Goal: Task Accomplishment & Management: Complete application form

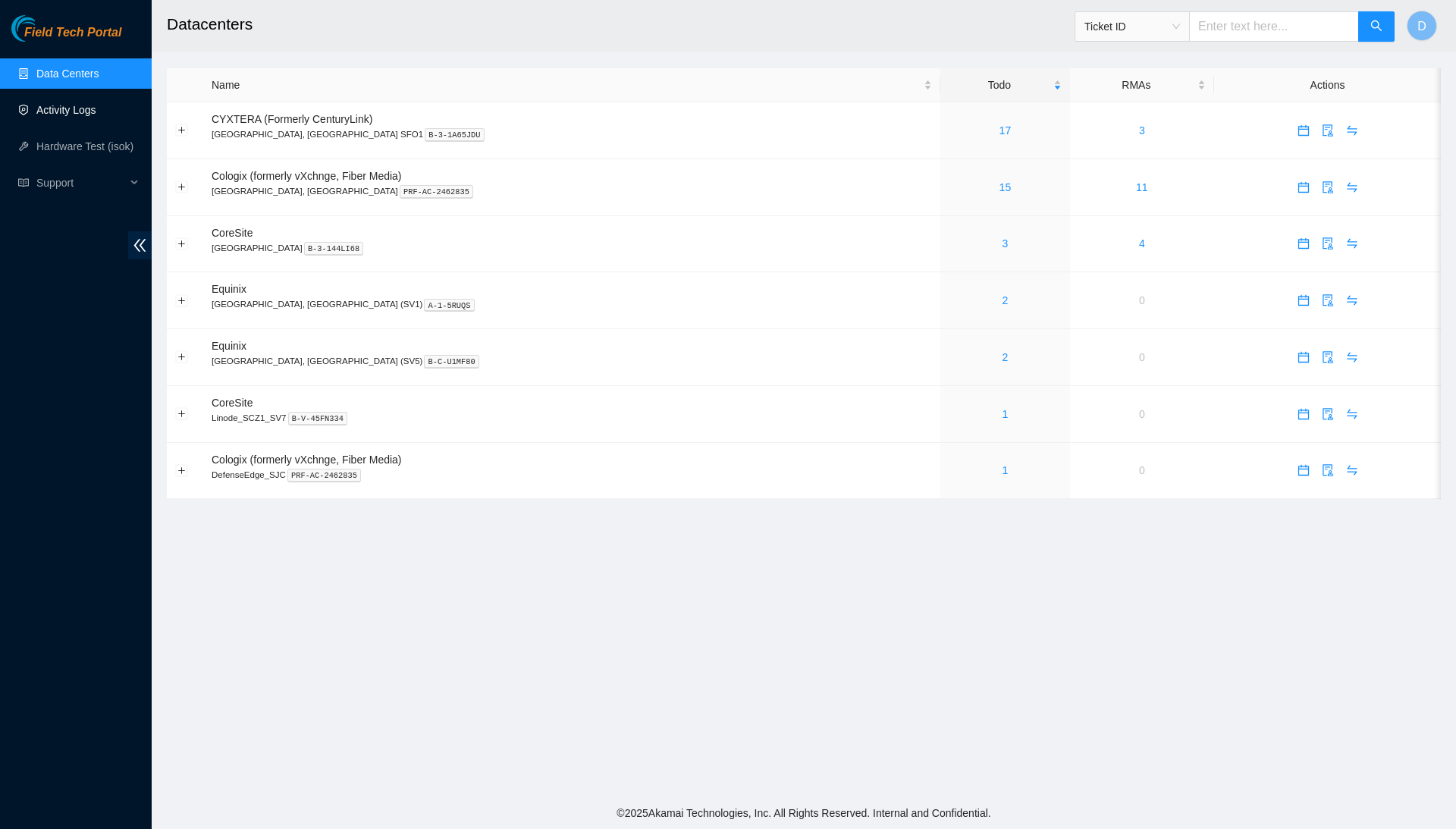
click at [96, 104] on link "Activity Logs" at bounding box center [66, 110] width 60 height 12
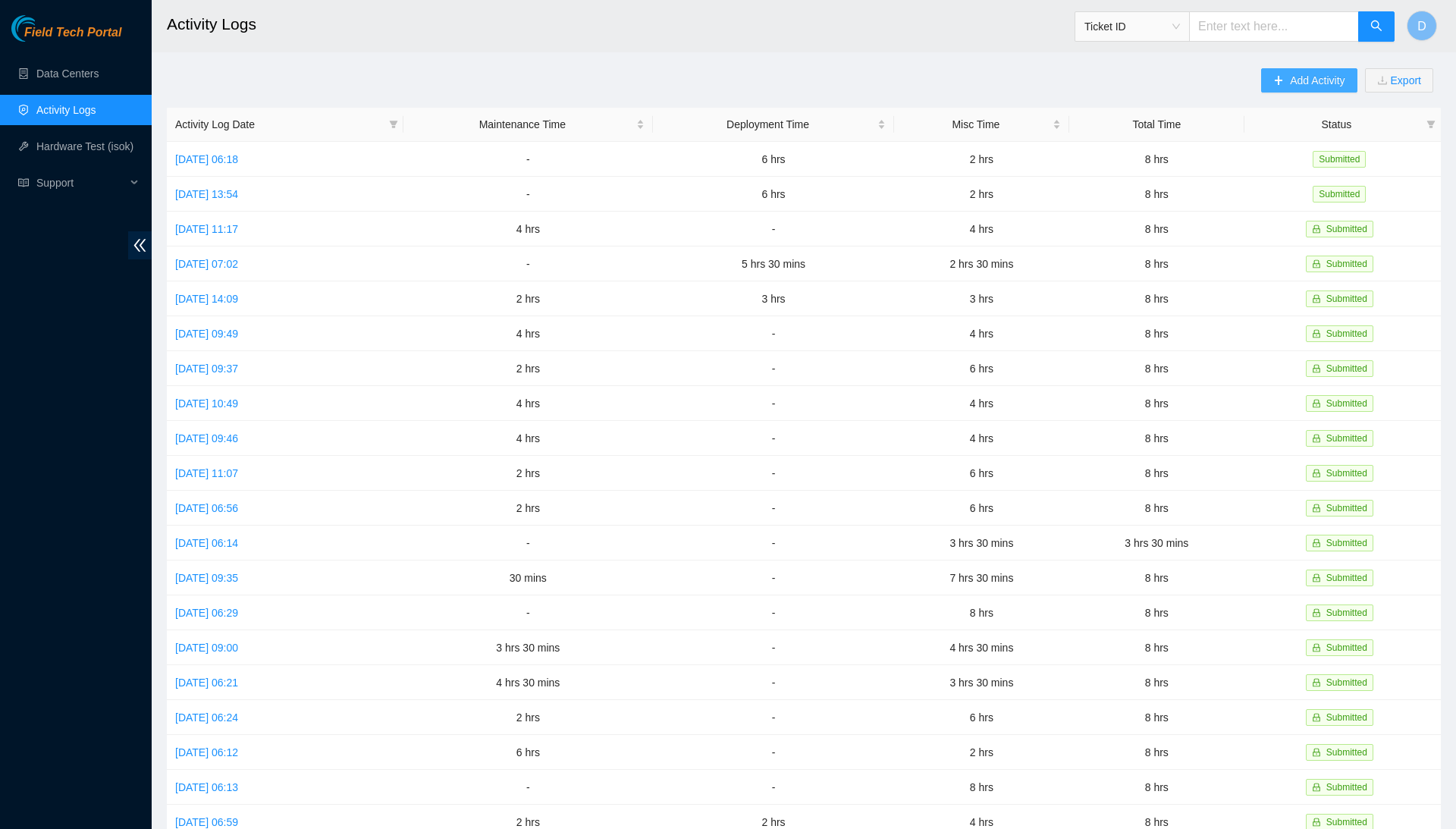
click at [1274, 80] on icon "plus" at bounding box center [1279, 80] width 10 height 10
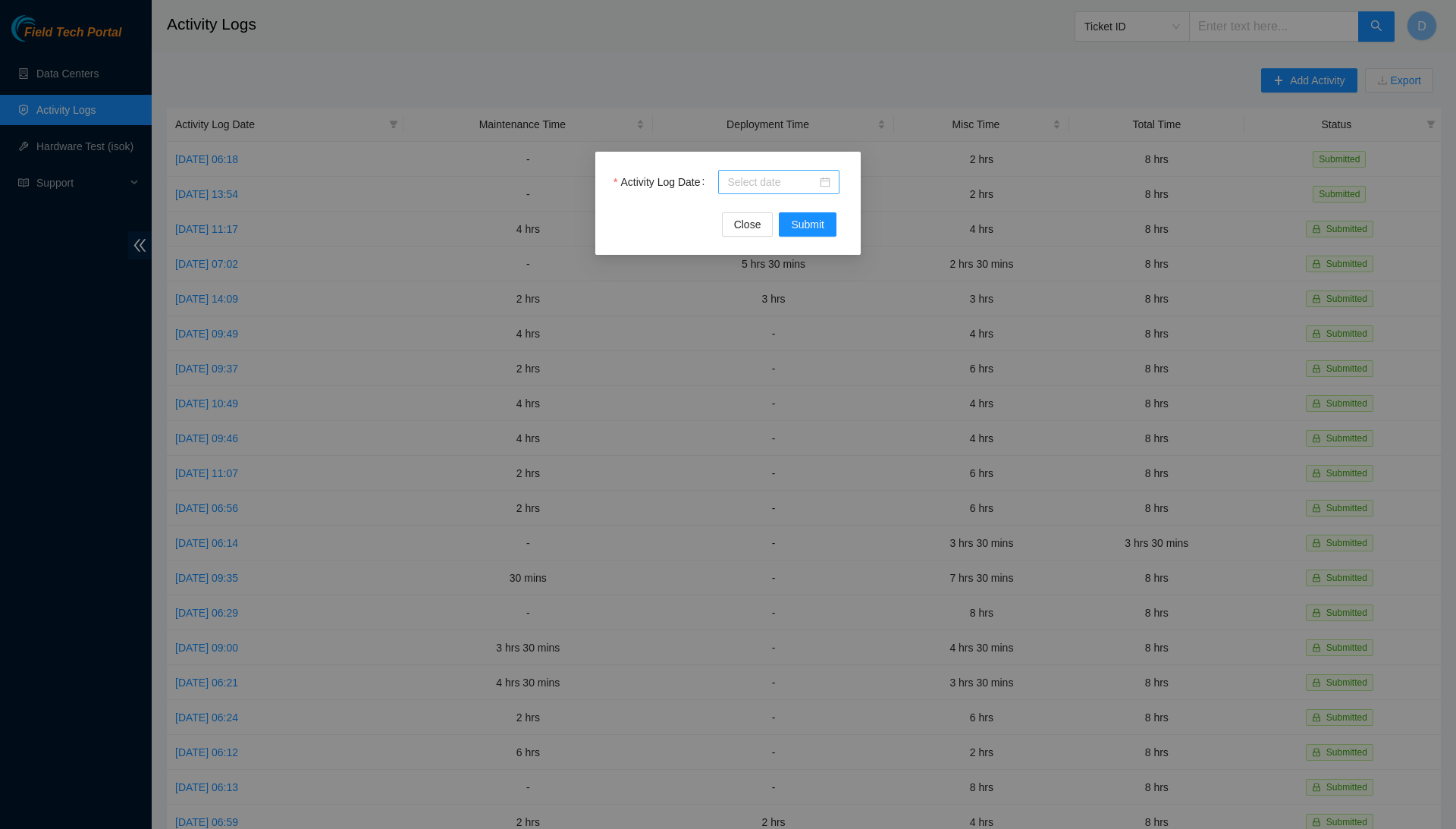
click at [802, 189] on input "Activity Log Date" at bounding box center [771, 182] width 89 height 17
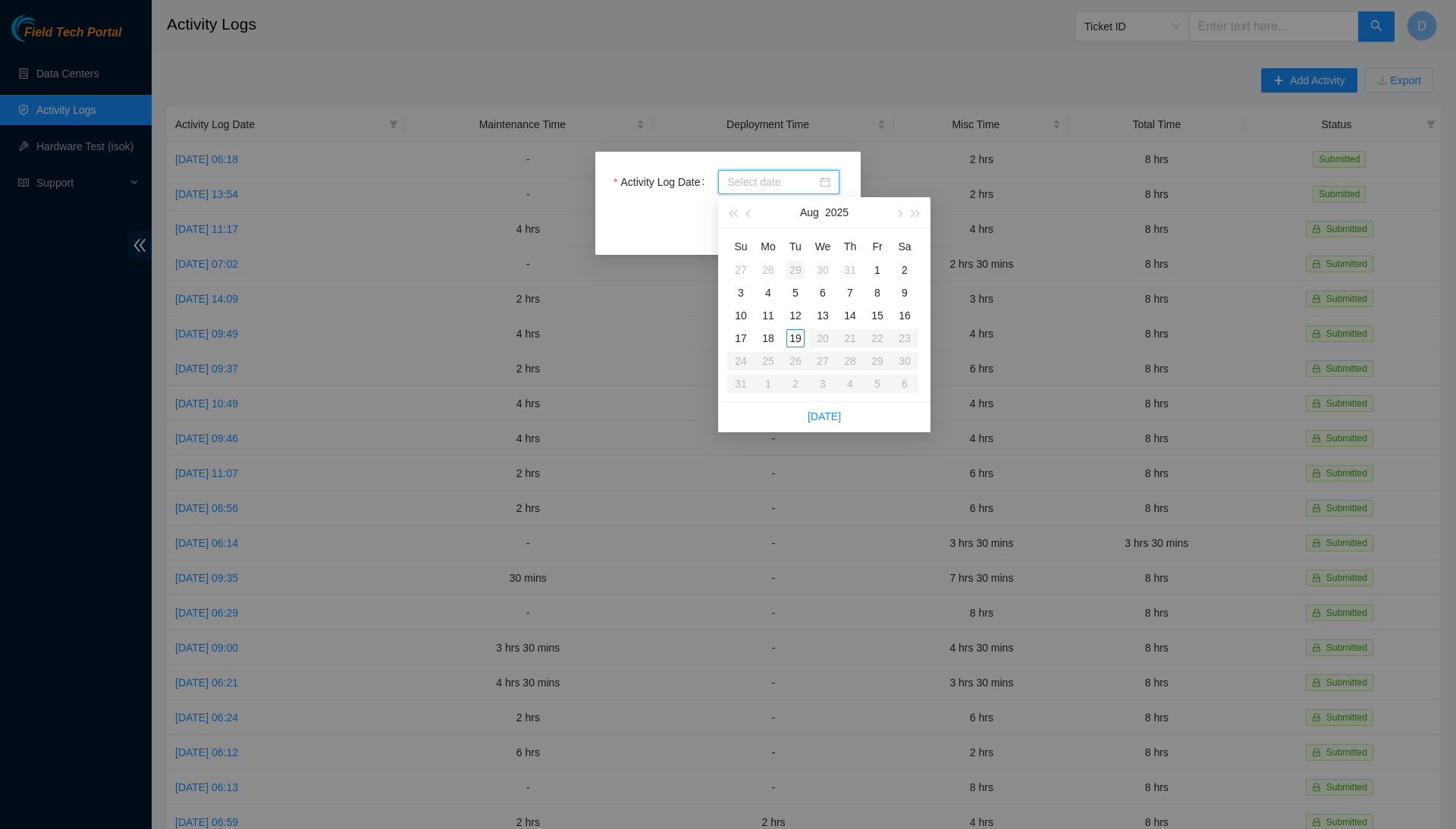
type input "[DATE]"
click at [799, 340] on div "19" at bounding box center [795, 338] width 18 height 18
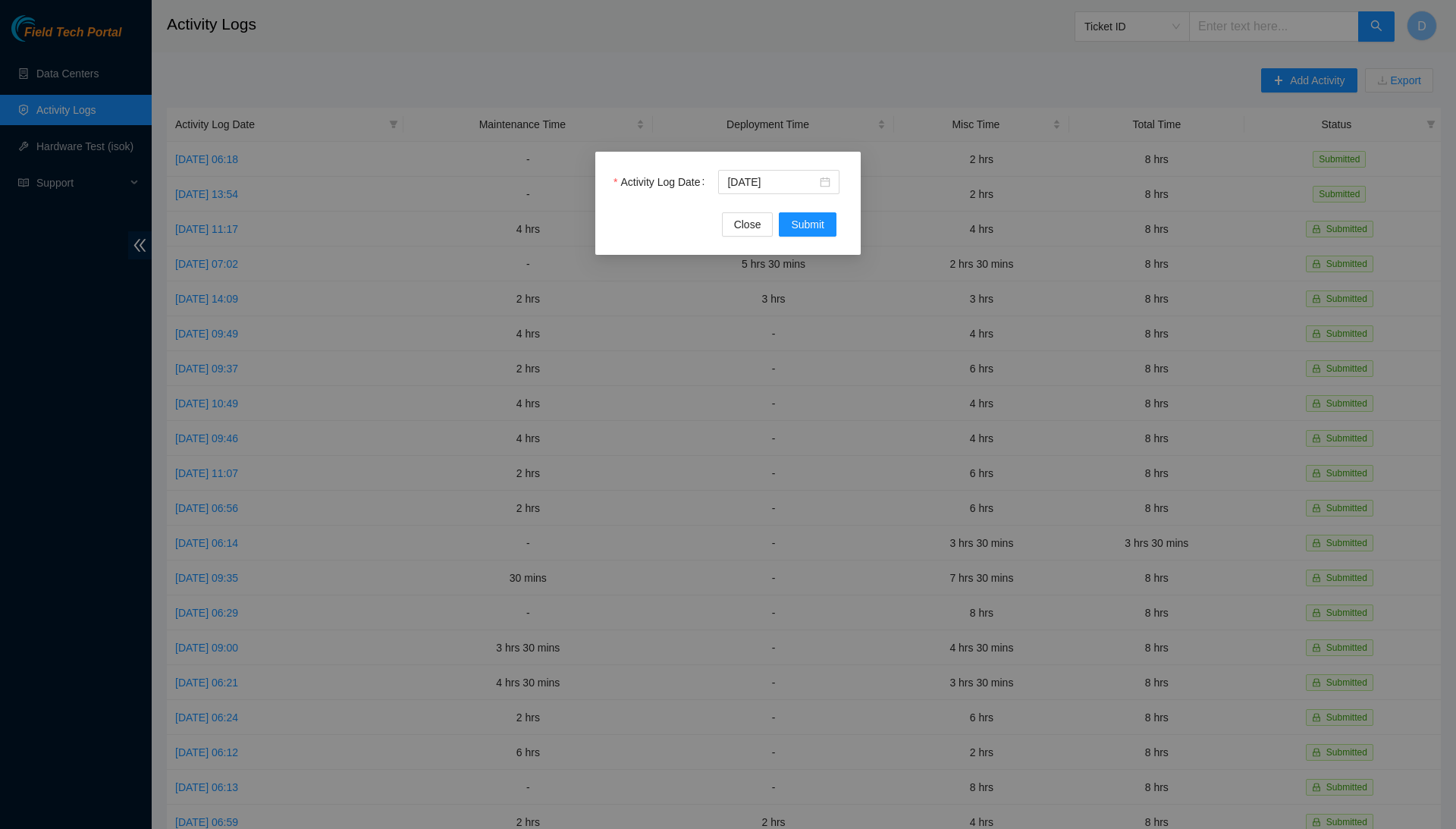
click at [820, 211] on div "Activity Log Date [DATE]" at bounding box center [728, 191] width 229 height 43
click at [819, 219] on span "Submit" at bounding box center [808, 224] width 33 height 17
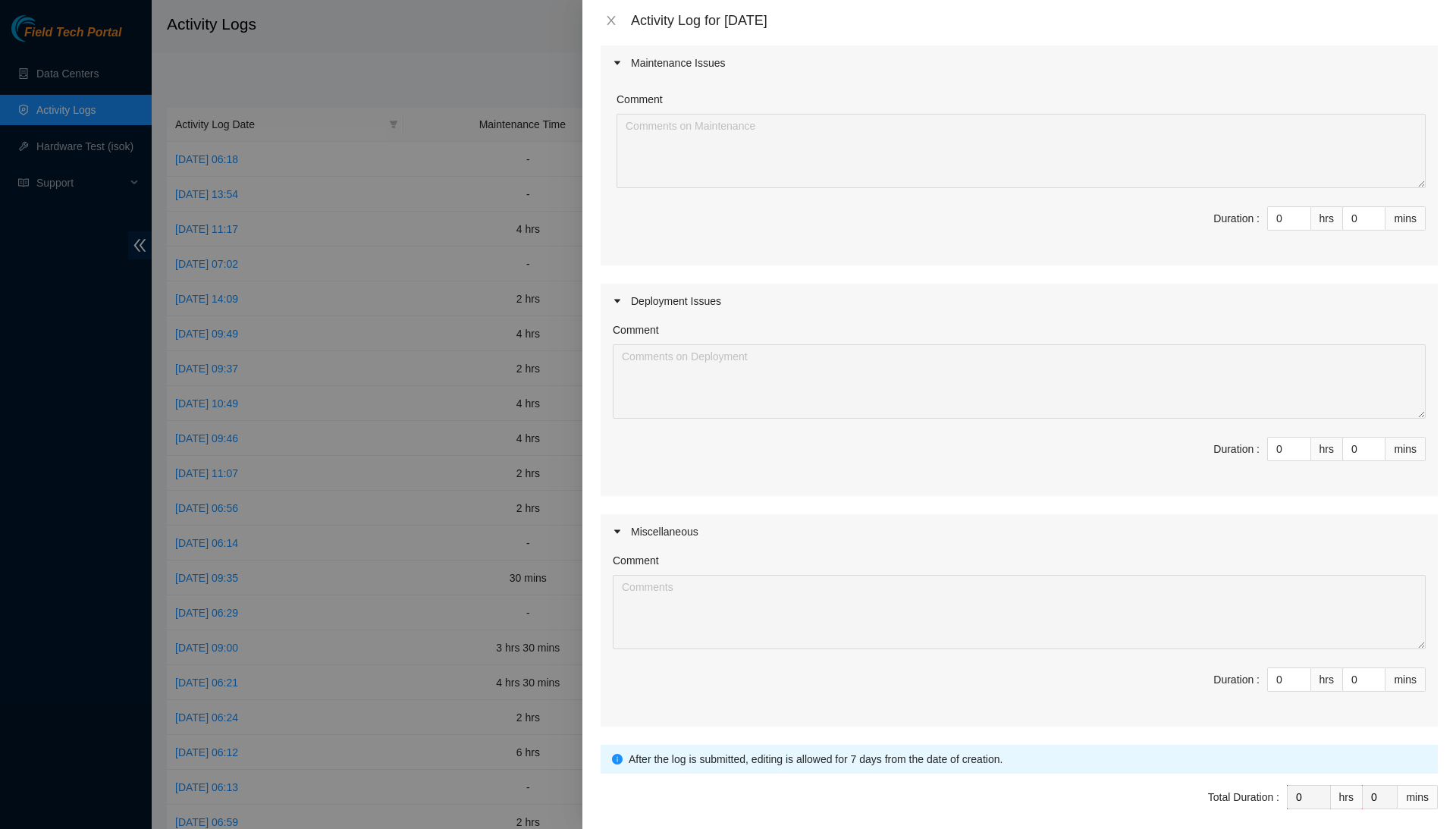
scroll to position [152, 0]
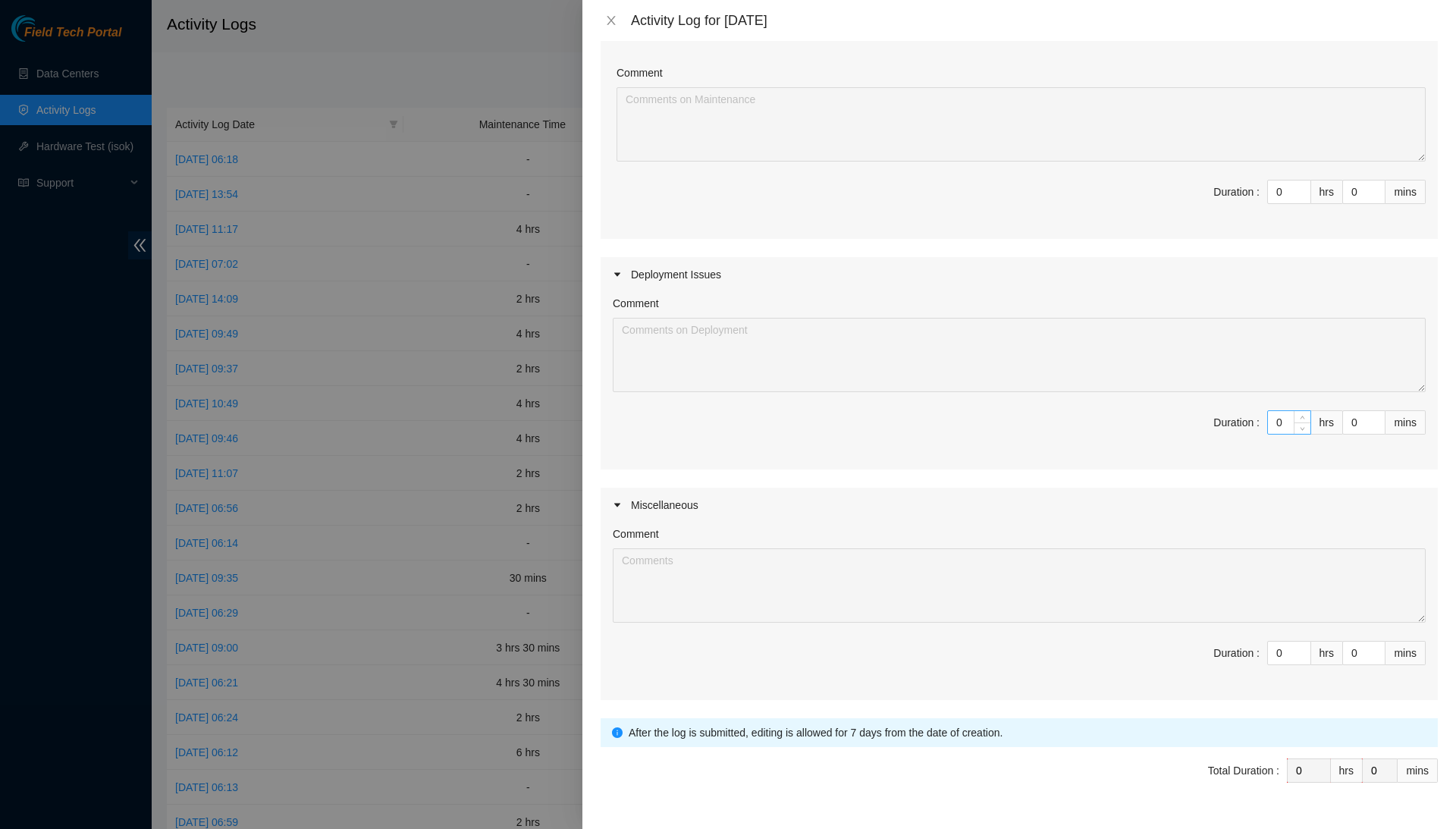
click at [1287, 422] on input "0" at bounding box center [1289, 422] width 43 height 23
type input "7"
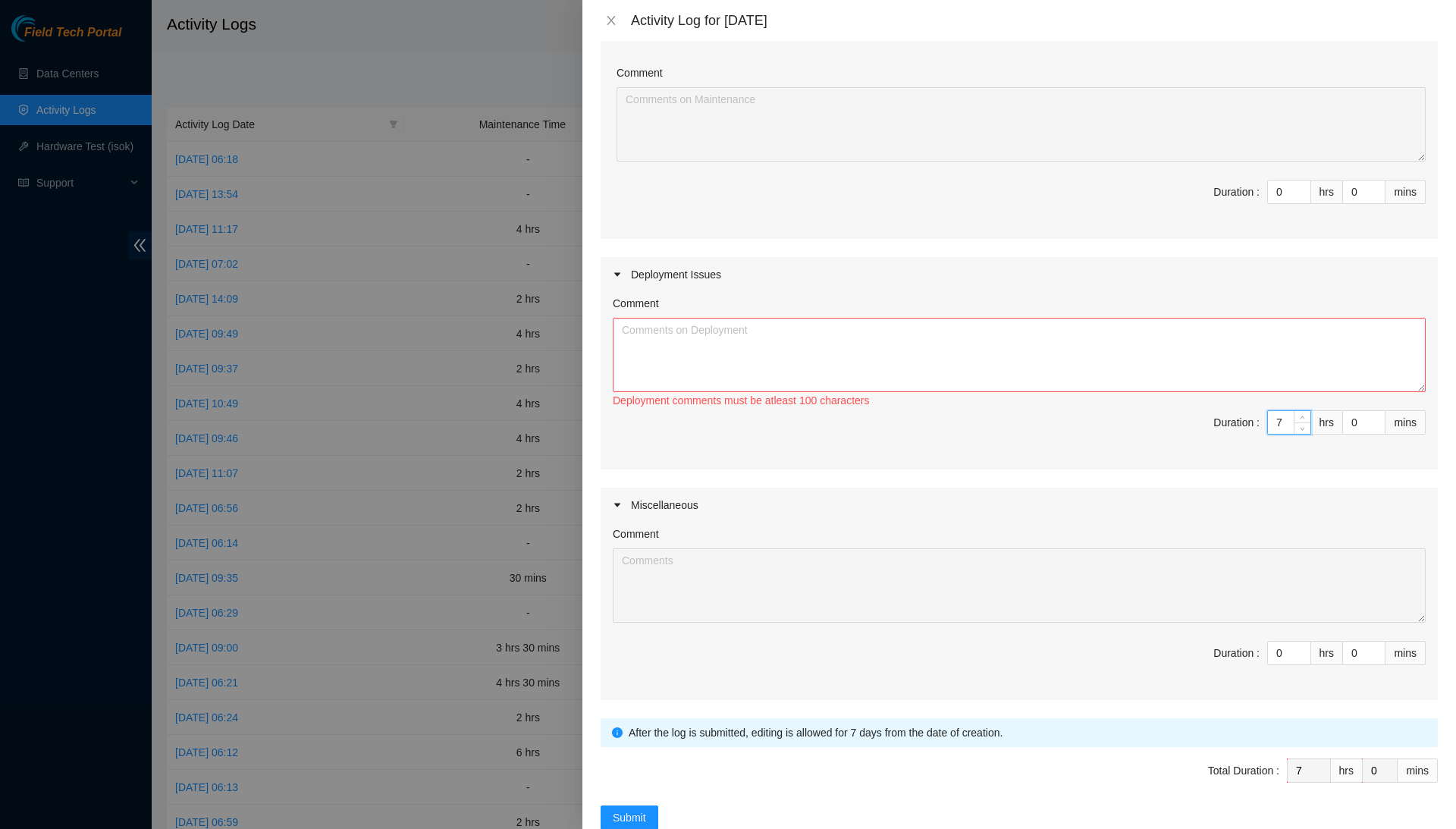
type input "0"
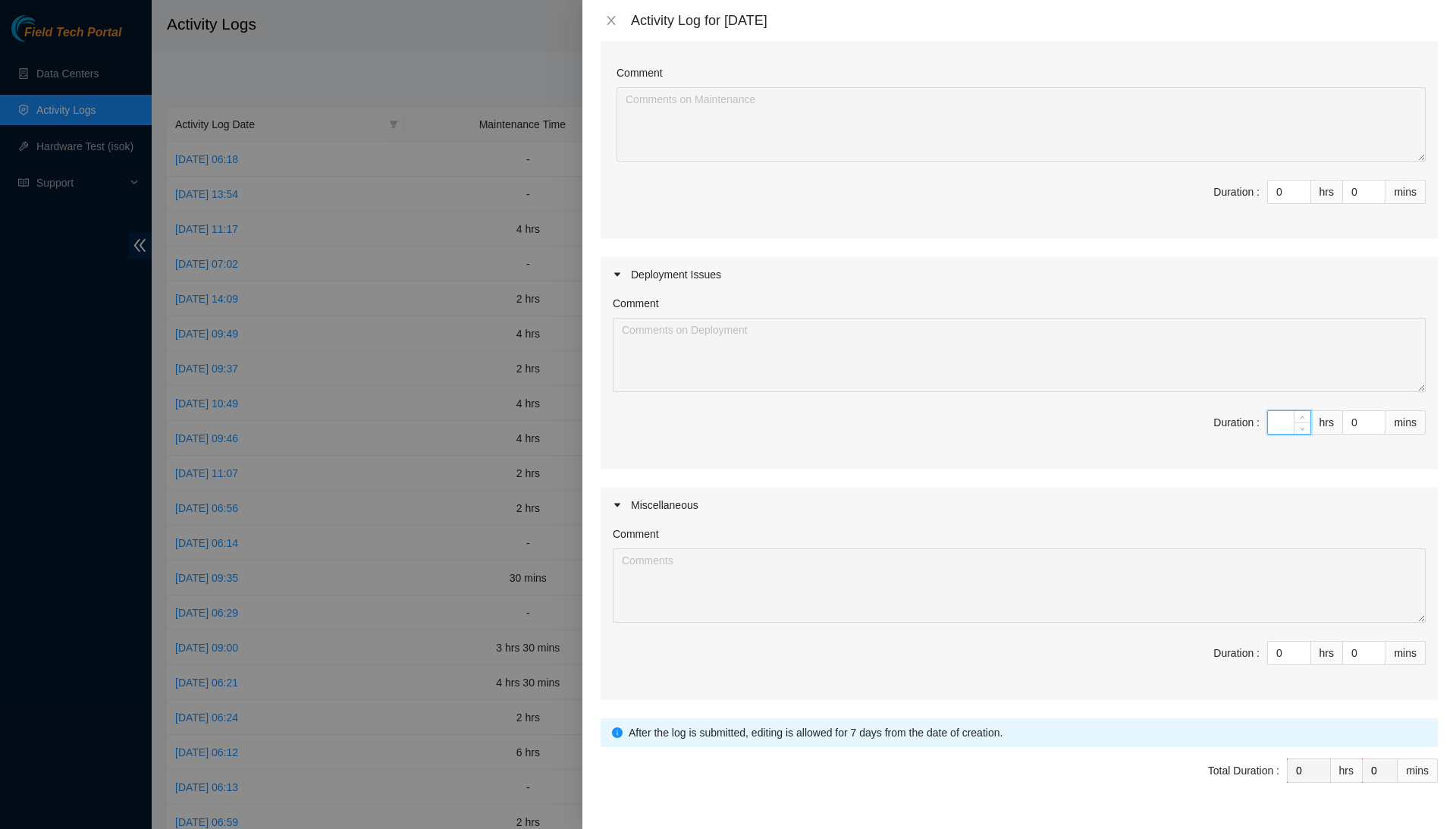
type input "6"
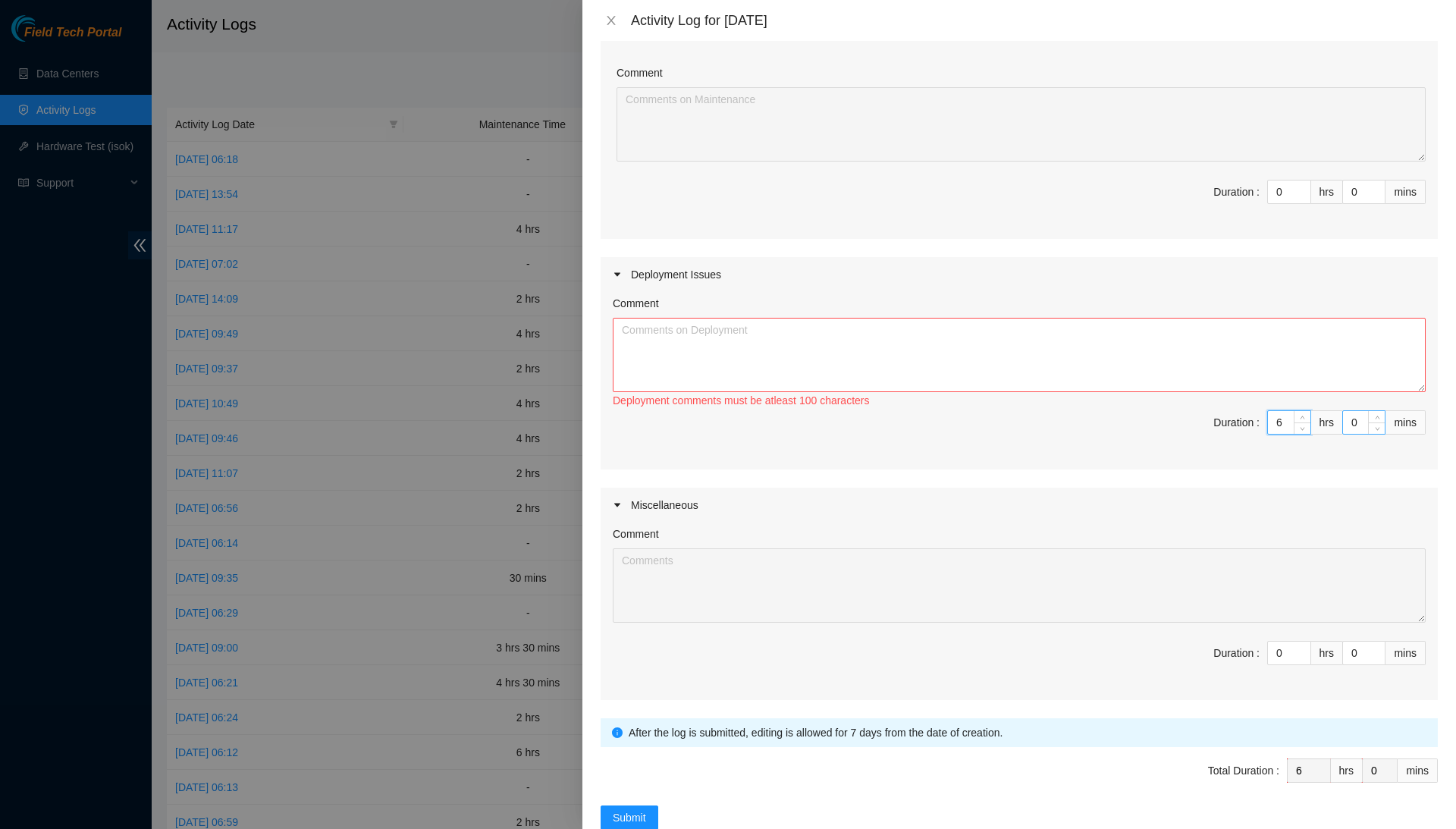
type input "6"
click at [1352, 419] on input "0" at bounding box center [1364, 422] width 42 height 23
type input "30"
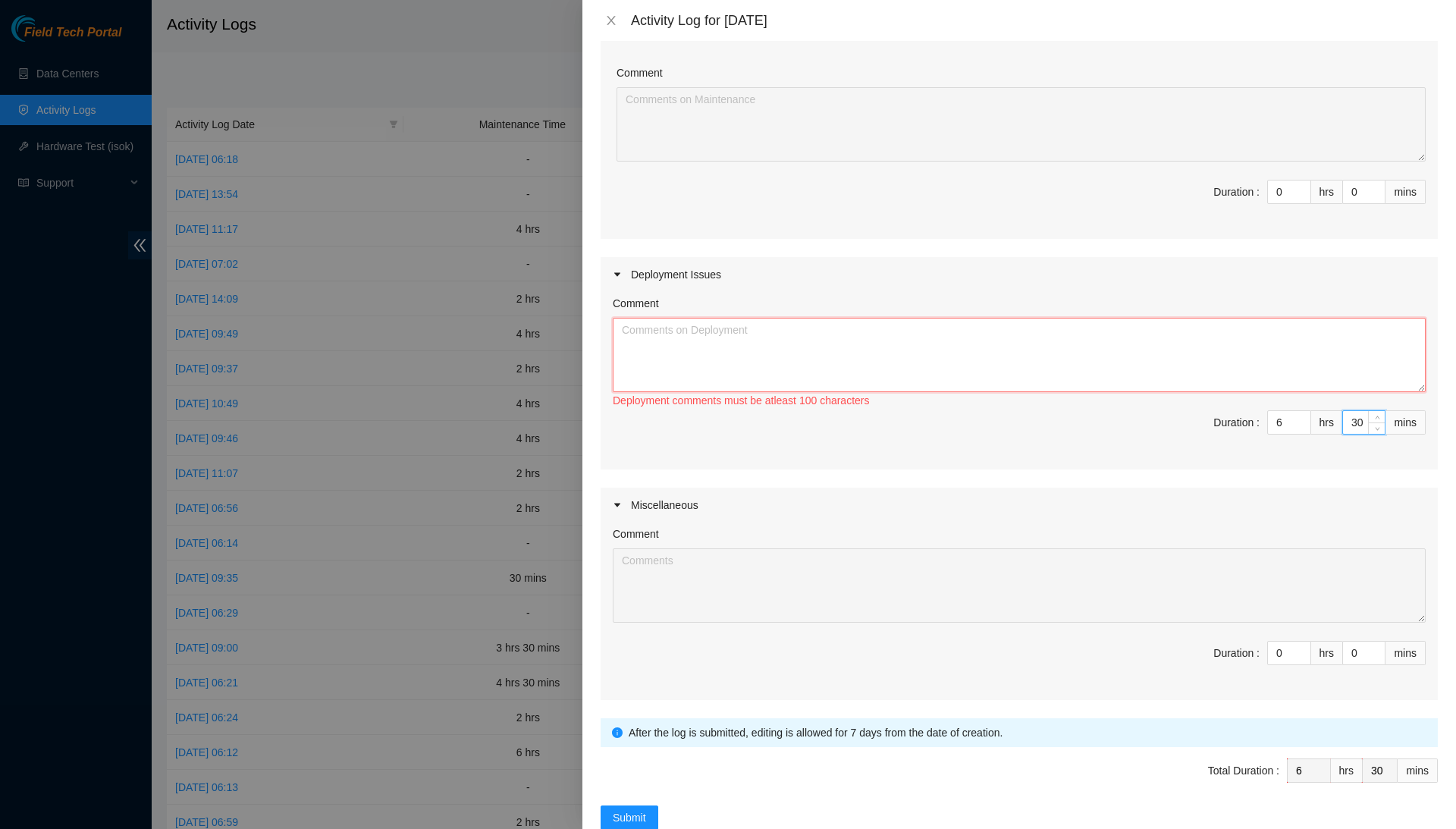
click at [1365, 346] on textarea "Comment" at bounding box center [1019, 355] width 813 height 75
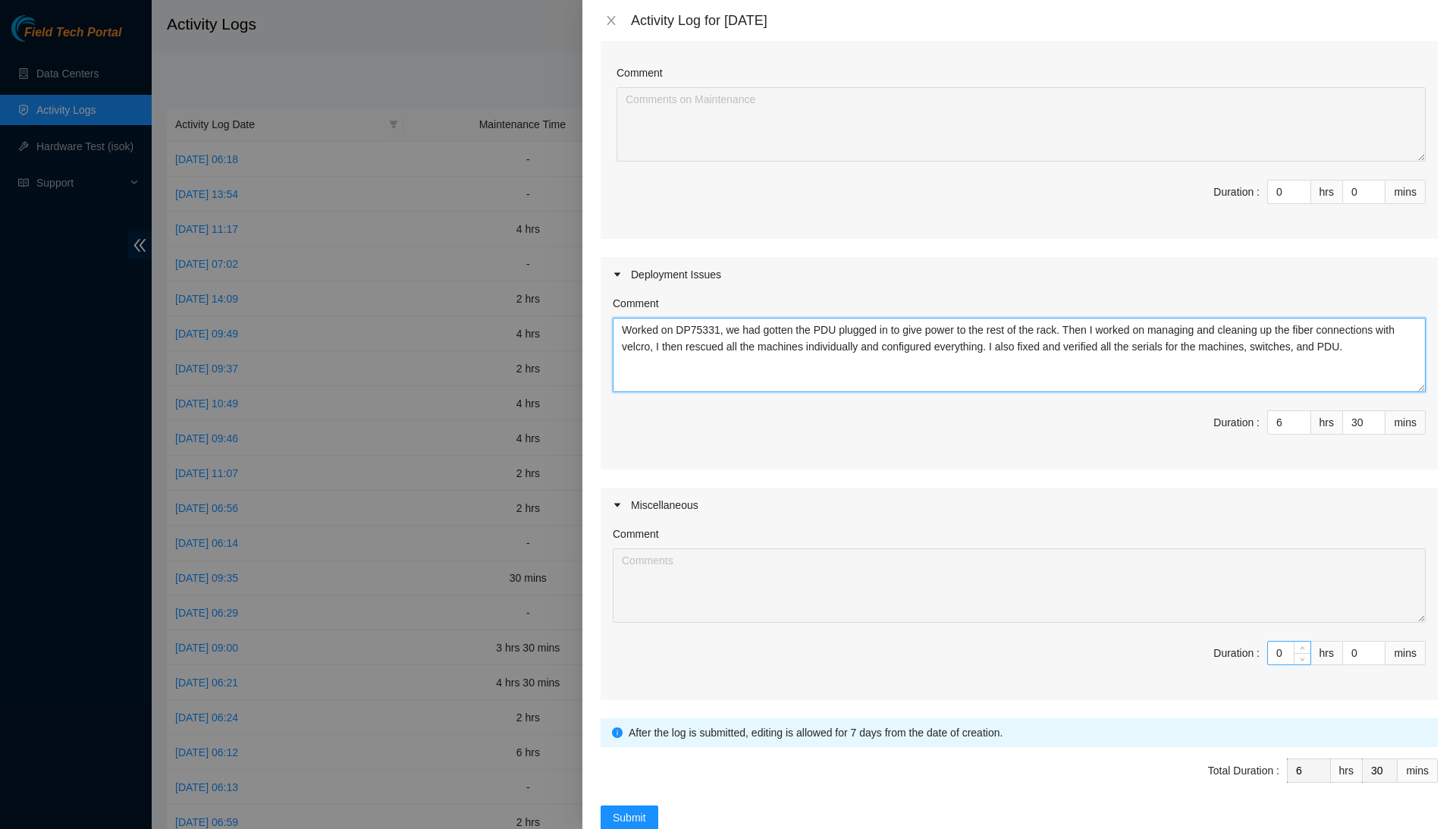
type textarea "Worked on DP75331, we had gotten the PDU plugged in to give power to the rest o…"
click at [1287, 647] on input "0" at bounding box center [1289, 653] width 43 height 23
type input "1"
type input "7"
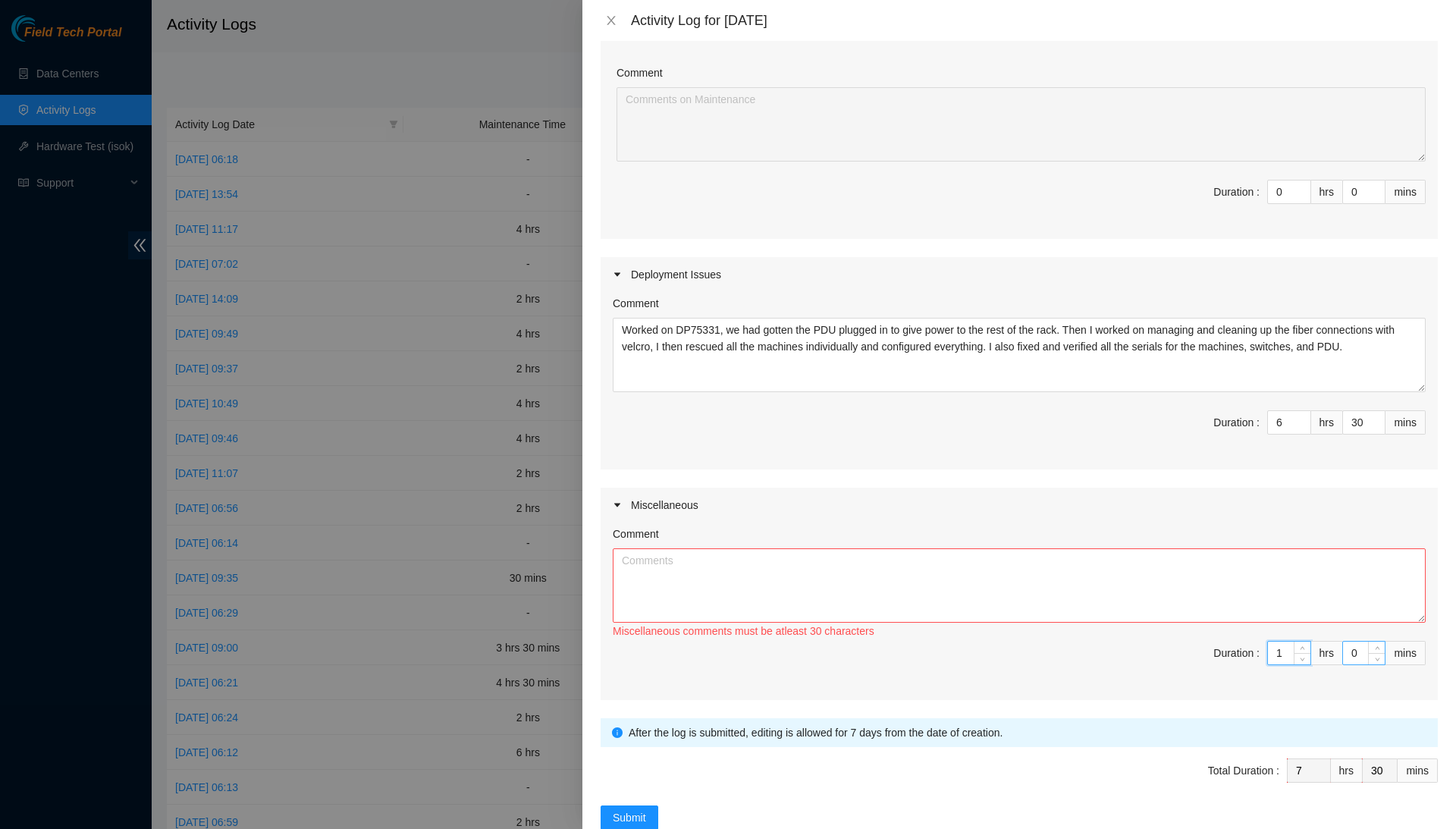
type input "1"
click at [1353, 647] on input "0" at bounding box center [1364, 653] width 42 height 23
type input "20"
type input "50"
type input "0"
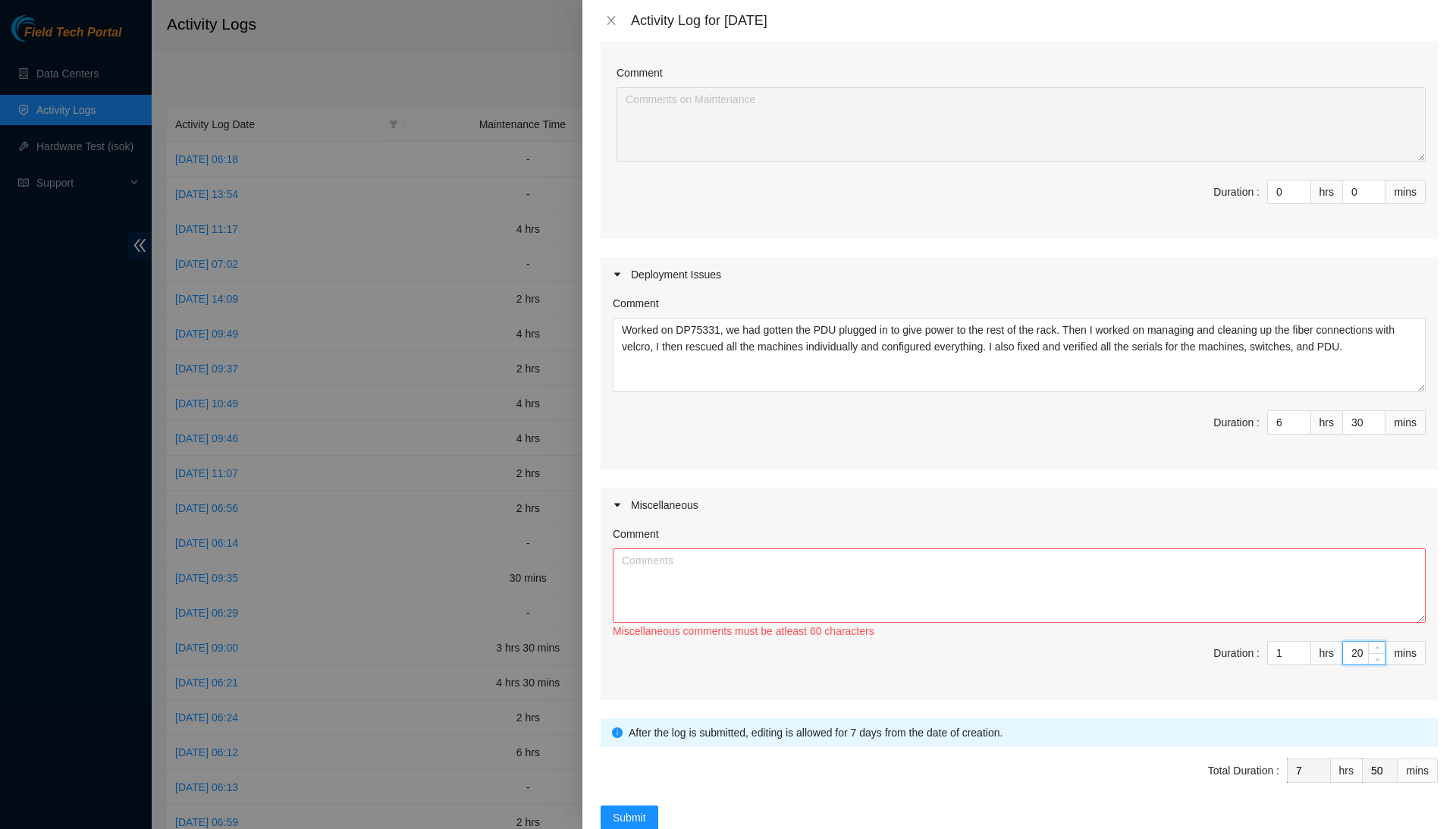
type input "30"
type input "8"
type input "0"
type input "30"
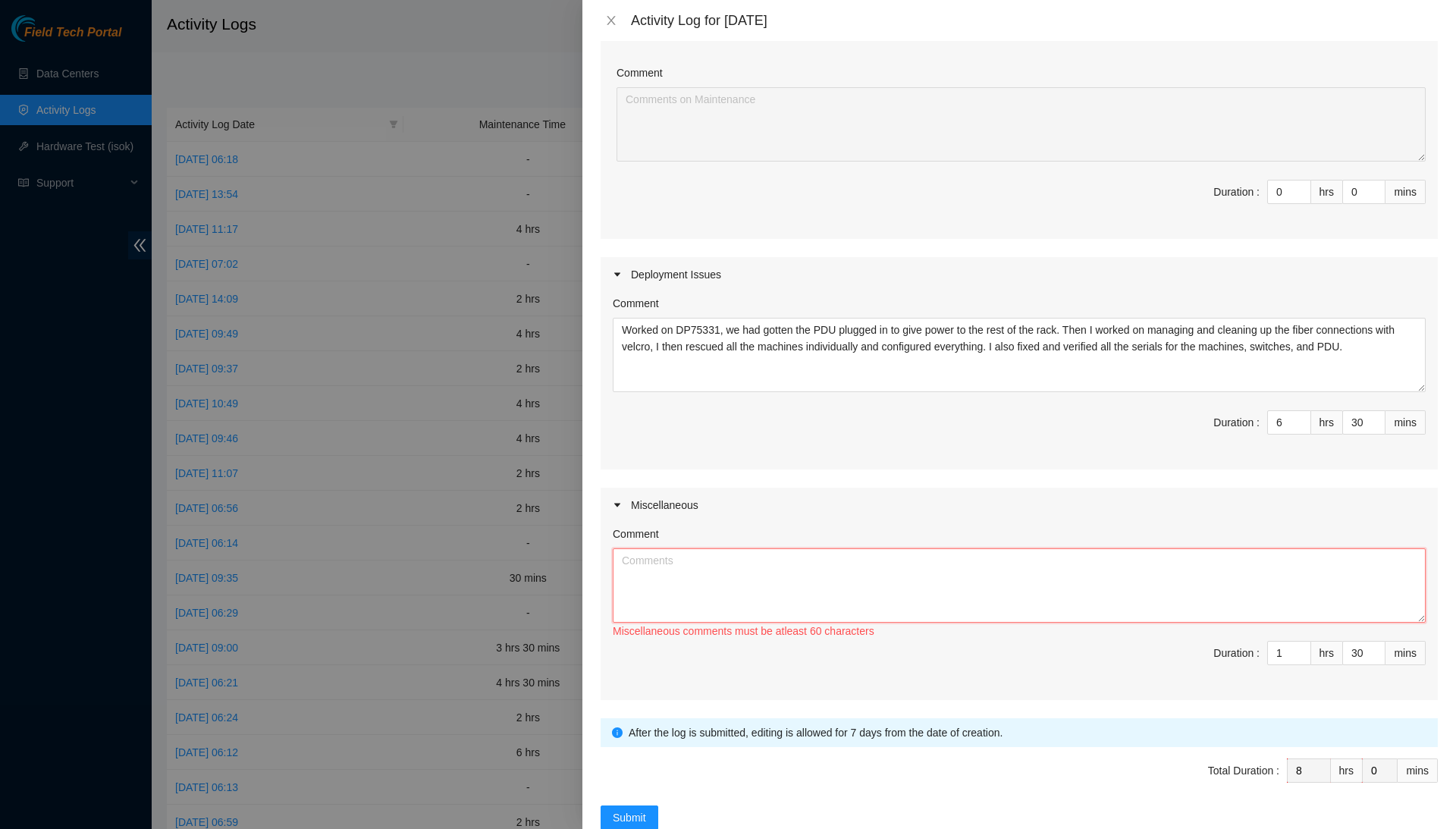
click at [1354, 601] on textarea "Comment" at bounding box center [1019, 586] width 813 height 75
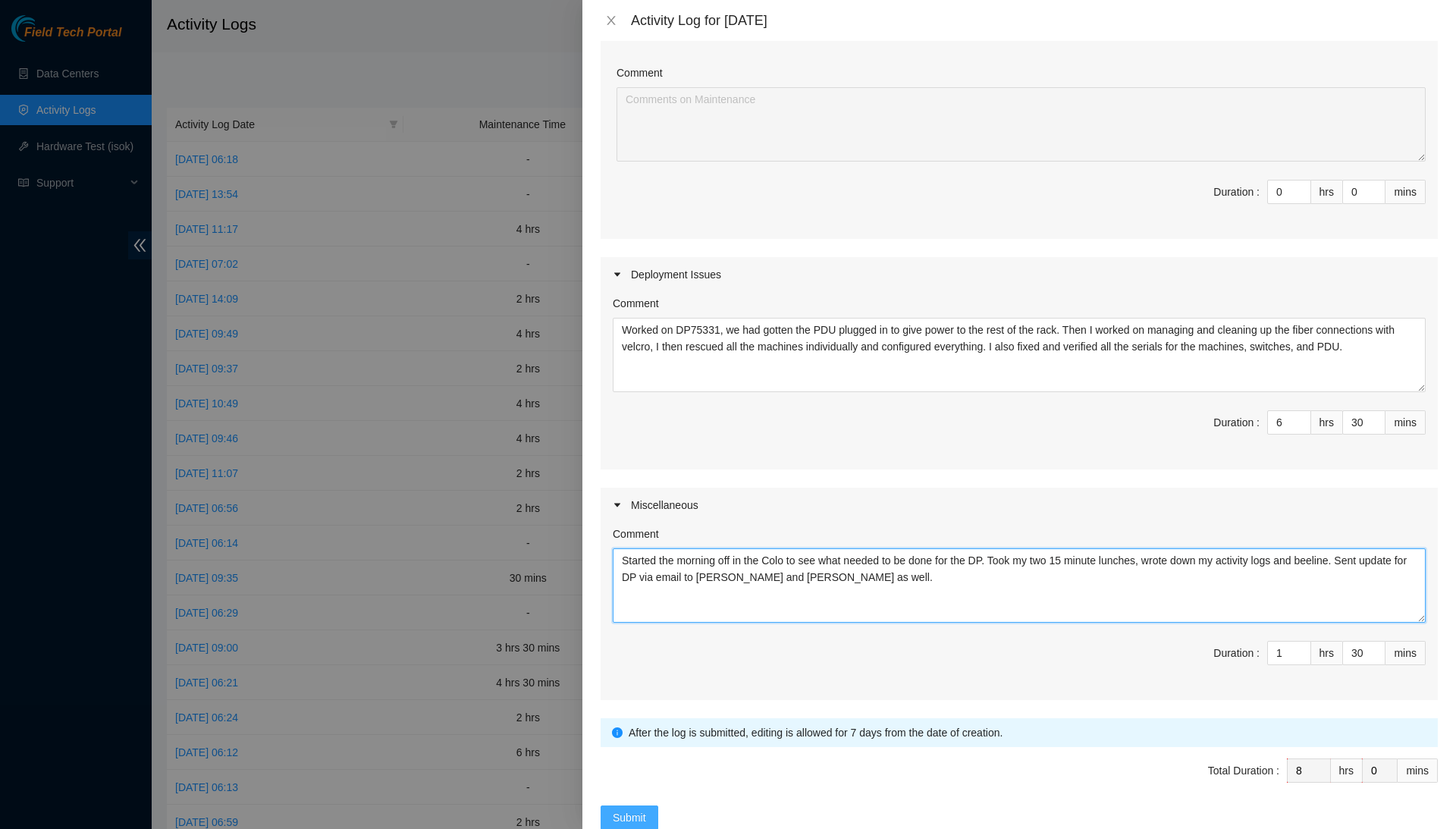
type textarea "Started the morning off in the Colo to see what needed to be done for the DP. T…"
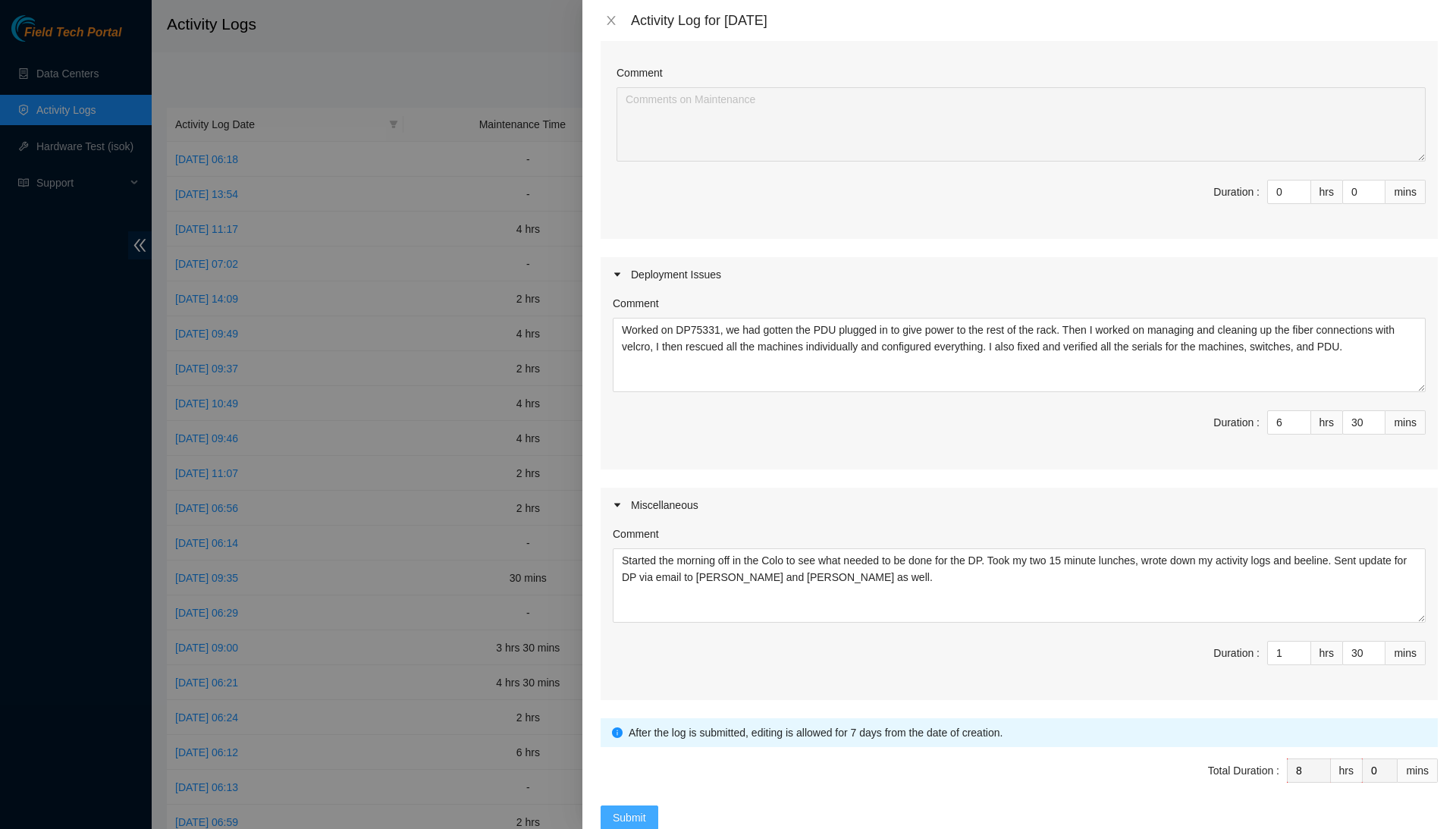
click at [639, 811] on span "Submit" at bounding box center [629, 817] width 33 height 17
